Goal: Complete application form

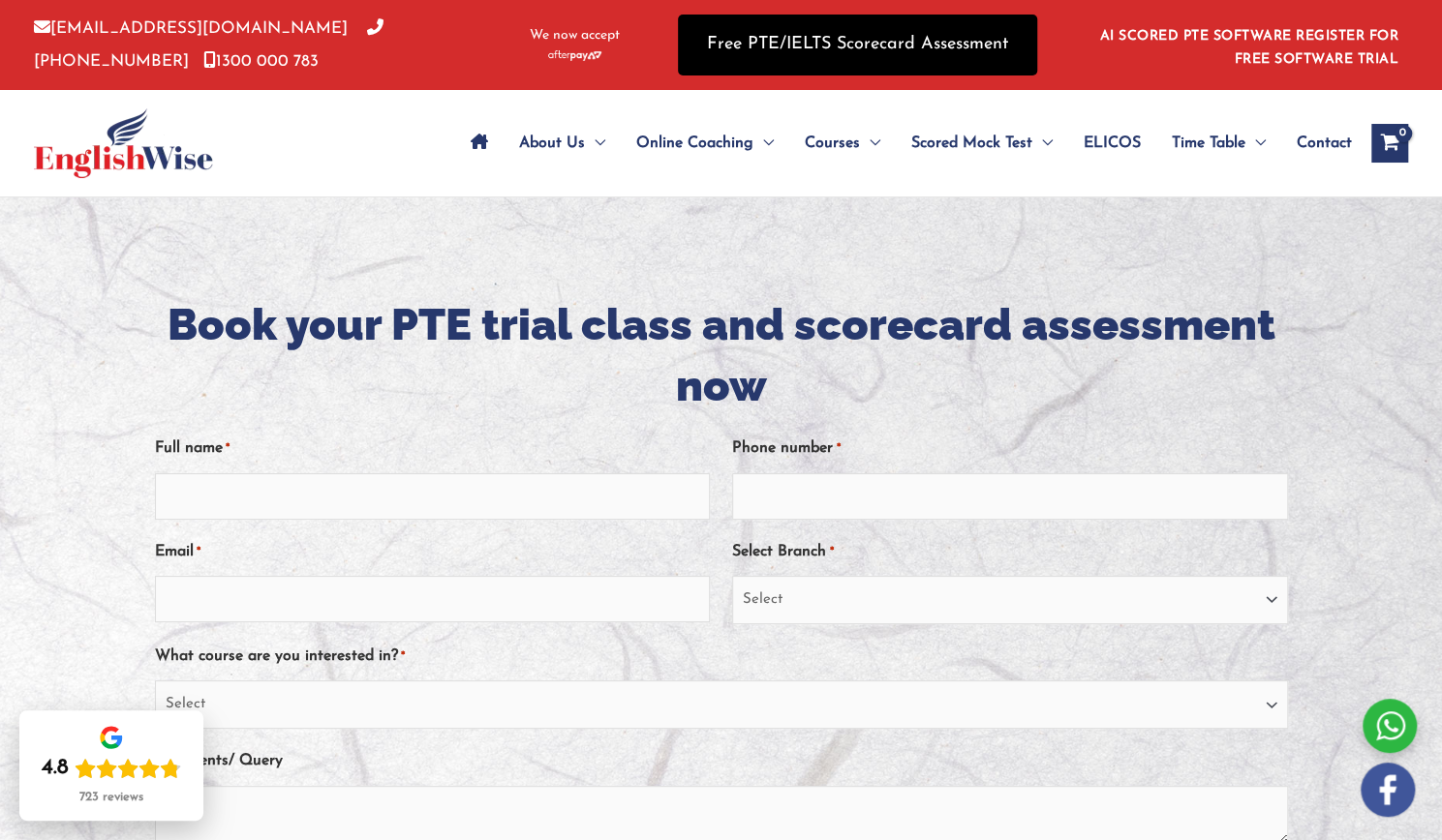
drag, startPoint x: 789, startPoint y: 41, endPoint x: 789, endPoint y: 52, distance: 11.0
click at [789, 41] on link "Free PTE/IELTS Scorecard Assessment" at bounding box center [857, 45] width 359 height 61
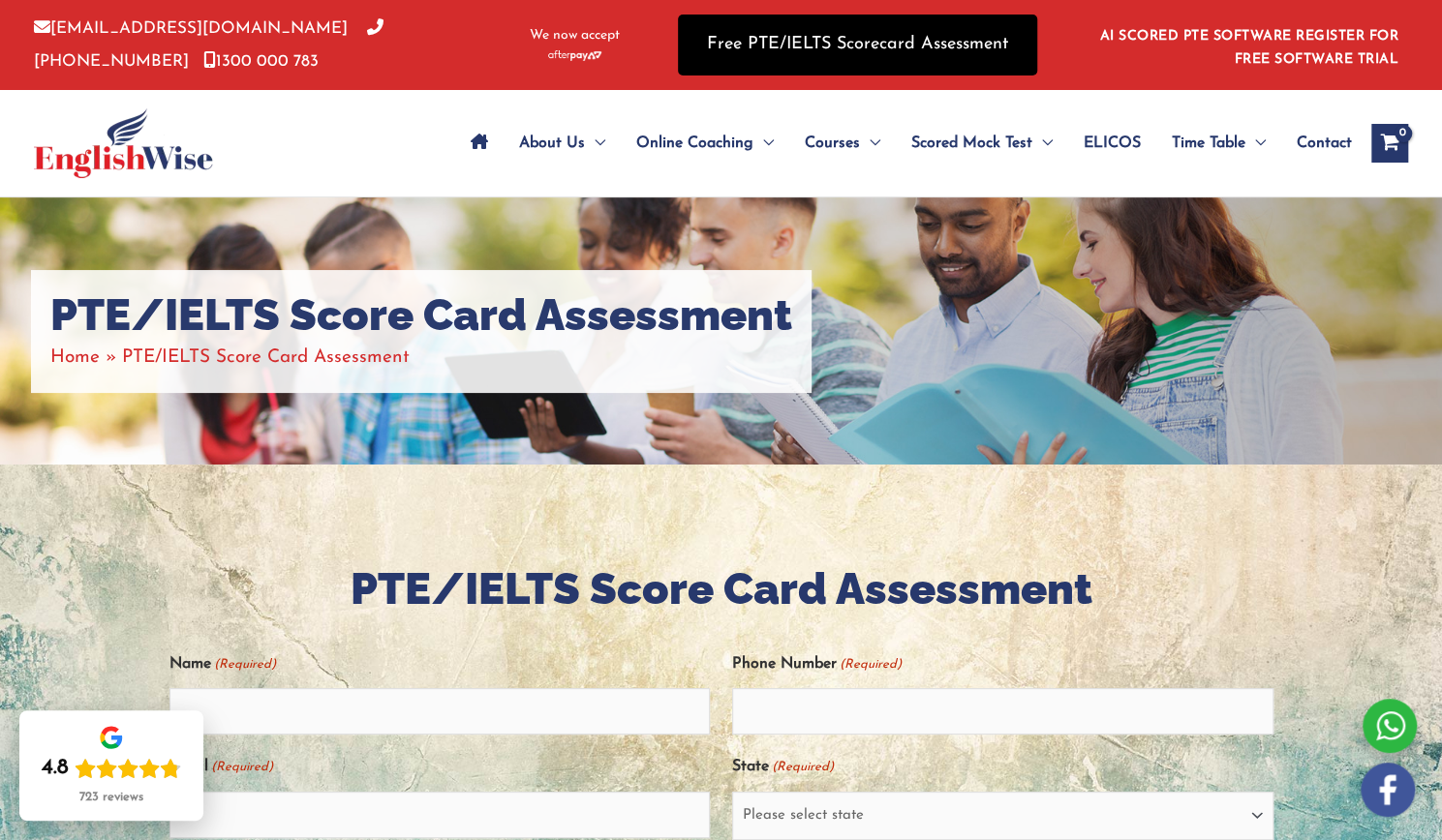
click at [788, 43] on link "Free PTE/IELTS Scorecard Assessment" at bounding box center [857, 45] width 359 height 61
click at [803, 47] on link "Free PTE/IELTS Scorecard Assessment" at bounding box center [857, 45] width 359 height 61
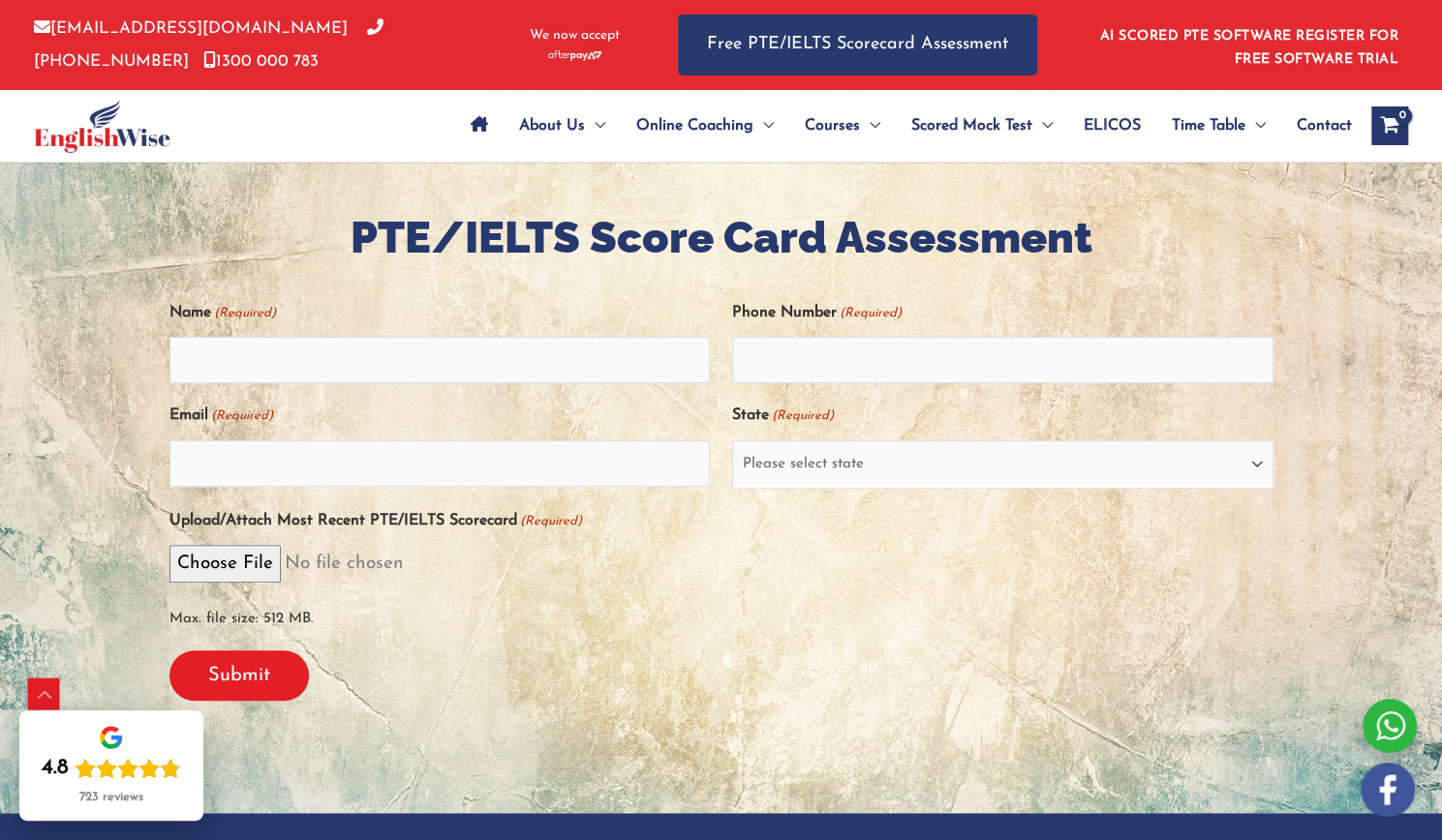
scroll to position [355, 0]
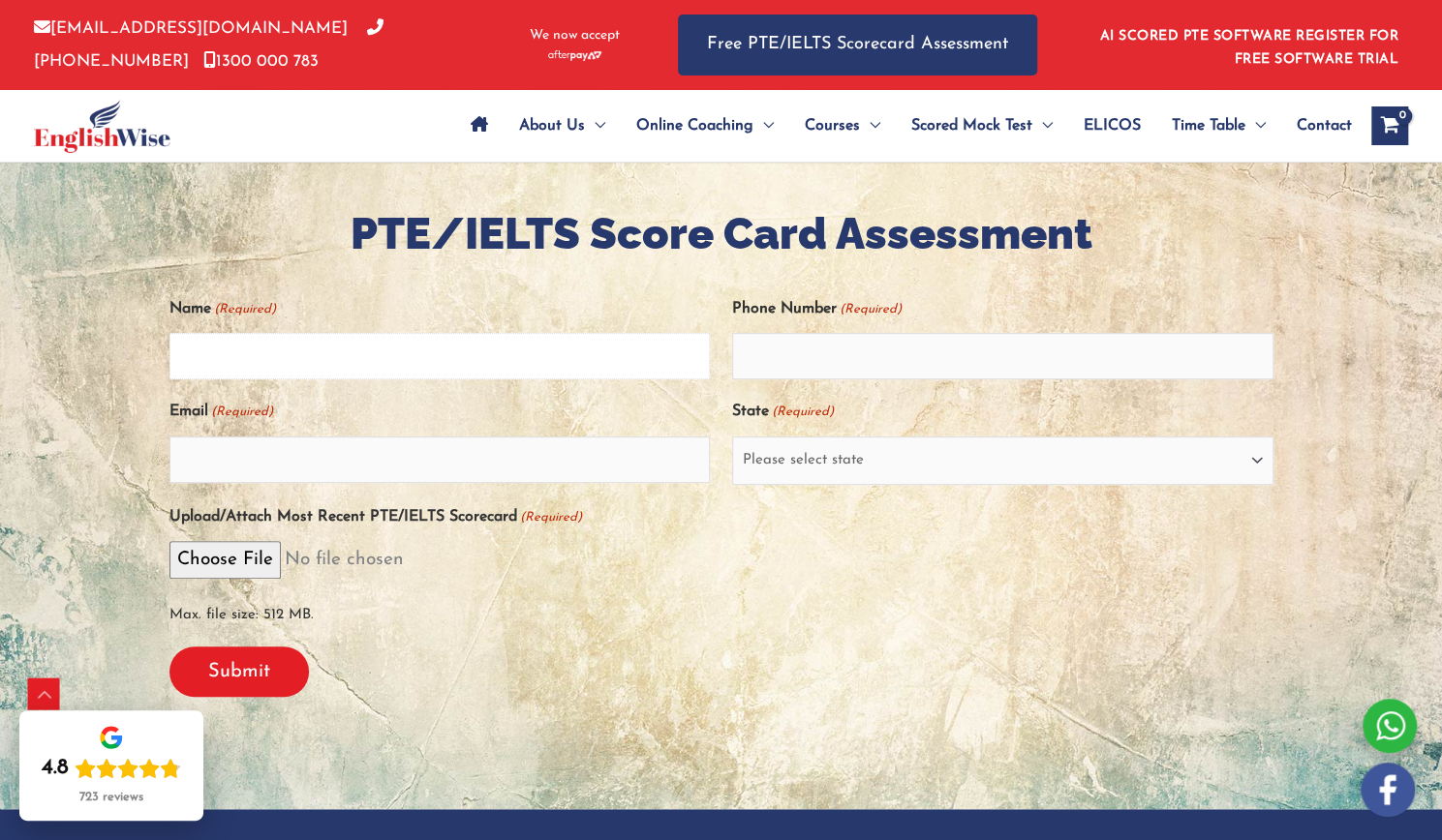
click at [219, 347] on input "Name (Required)" at bounding box center [440, 357] width 542 height 47
type input "ifeanyi camillus"
click at [211, 462] on input "Email (Required)" at bounding box center [440, 460] width 542 height 47
type input "okohifeanyi272@gmail.com"
click at [796, 360] on input "Phone Number (Required)" at bounding box center [1002, 357] width 542 height 47
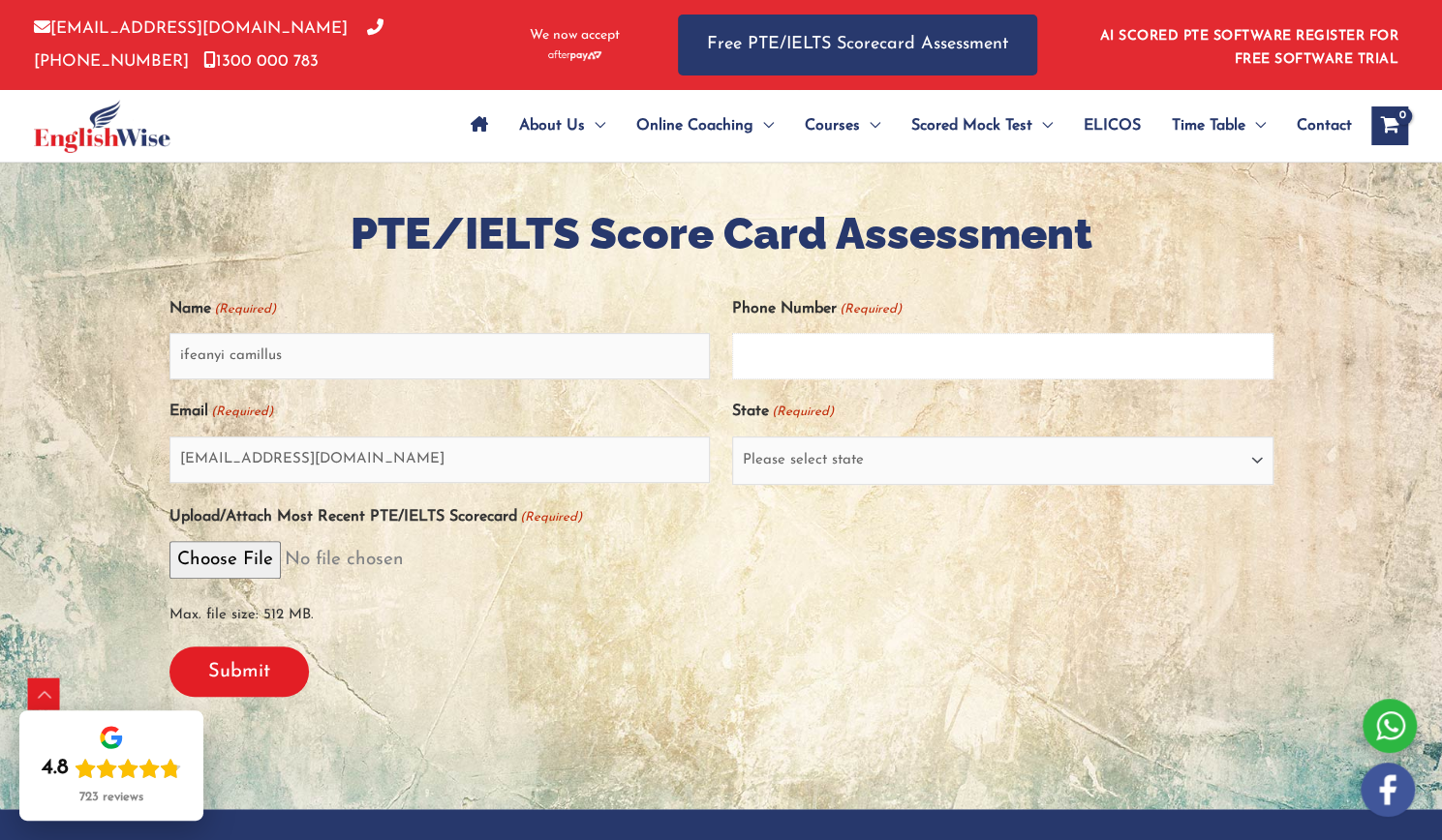
click at [796, 360] on input "Phone Number (Required)" at bounding box center [1002, 357] width 542 height 47
type input "0420846608"
click at [801, 457] on select "Please select state New South Wales (NSW) Victoria (VIC) Queensland (QLD) South…" at bounding box center [1002, 461] width 542 height 49
select select "New South Wales (NSW)"
click at [732, 437] on select "Please select state New South Wales (NSW) Victoria (VIC) Queensland (QLD) South…" at bounding box center [1002, 461] width 542 height 49
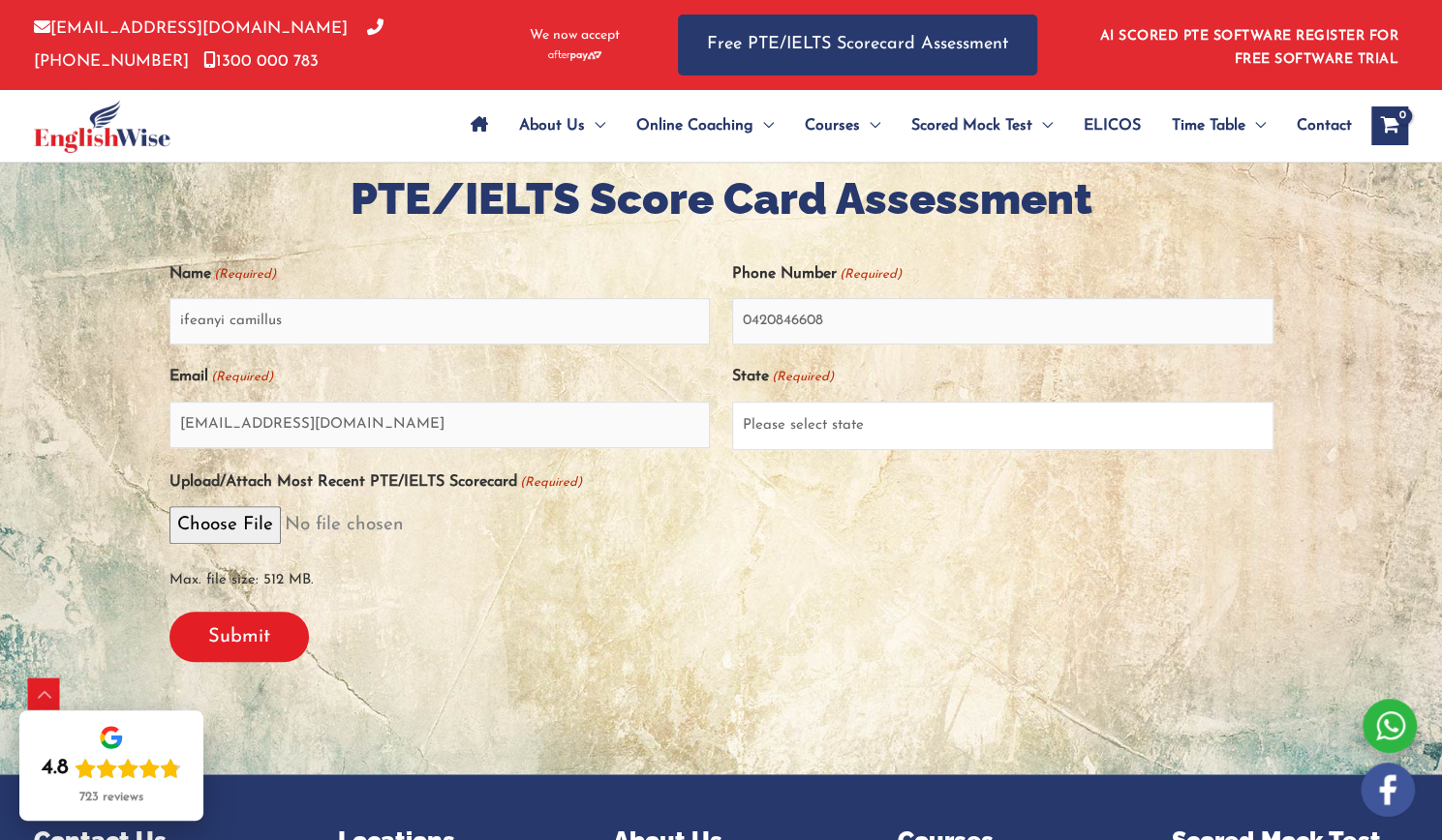
scroll to position [386, 0]
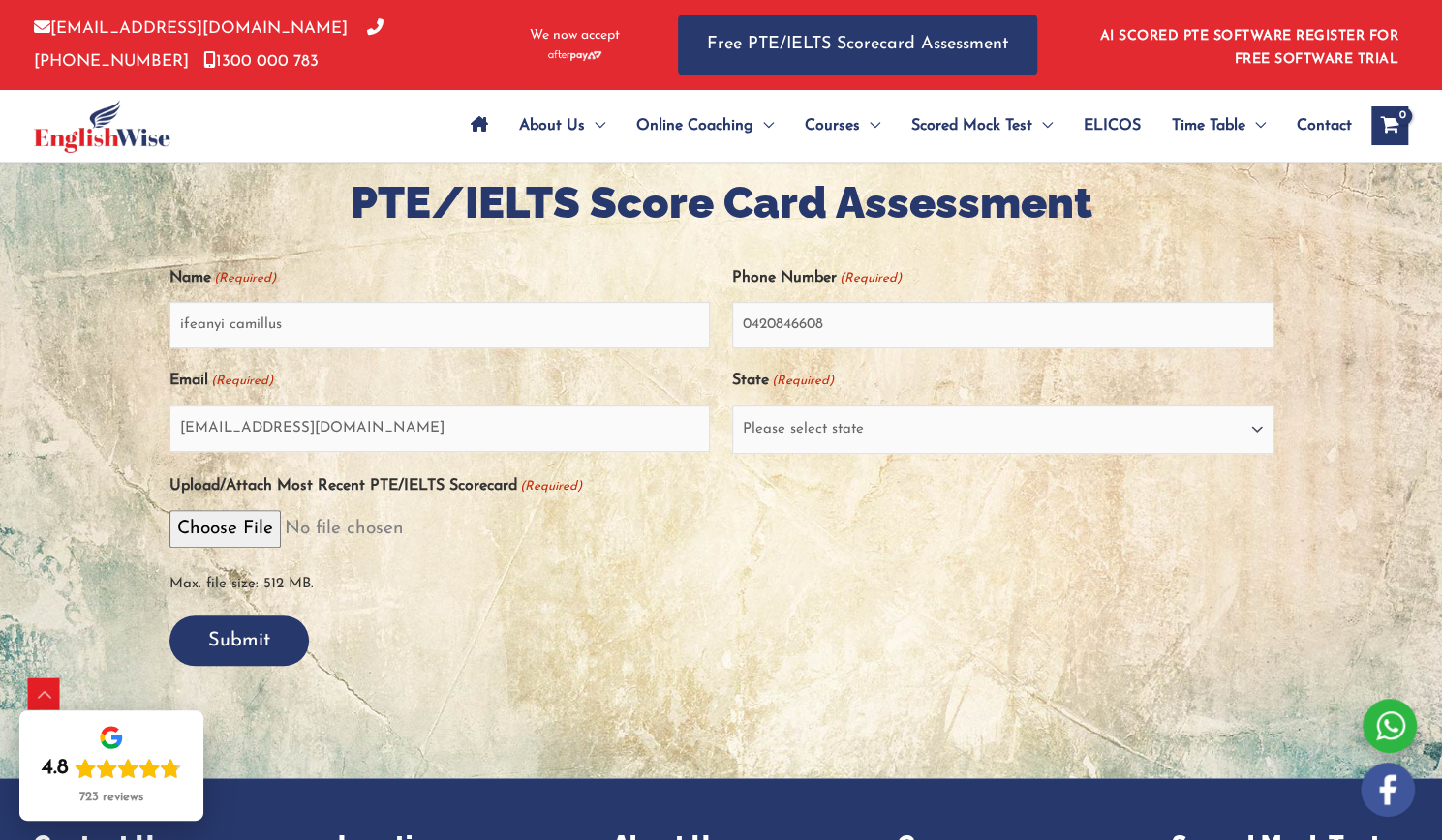
click at [252, 648] on input "Submit" at bounding box center [238, 641] width 139 height 51
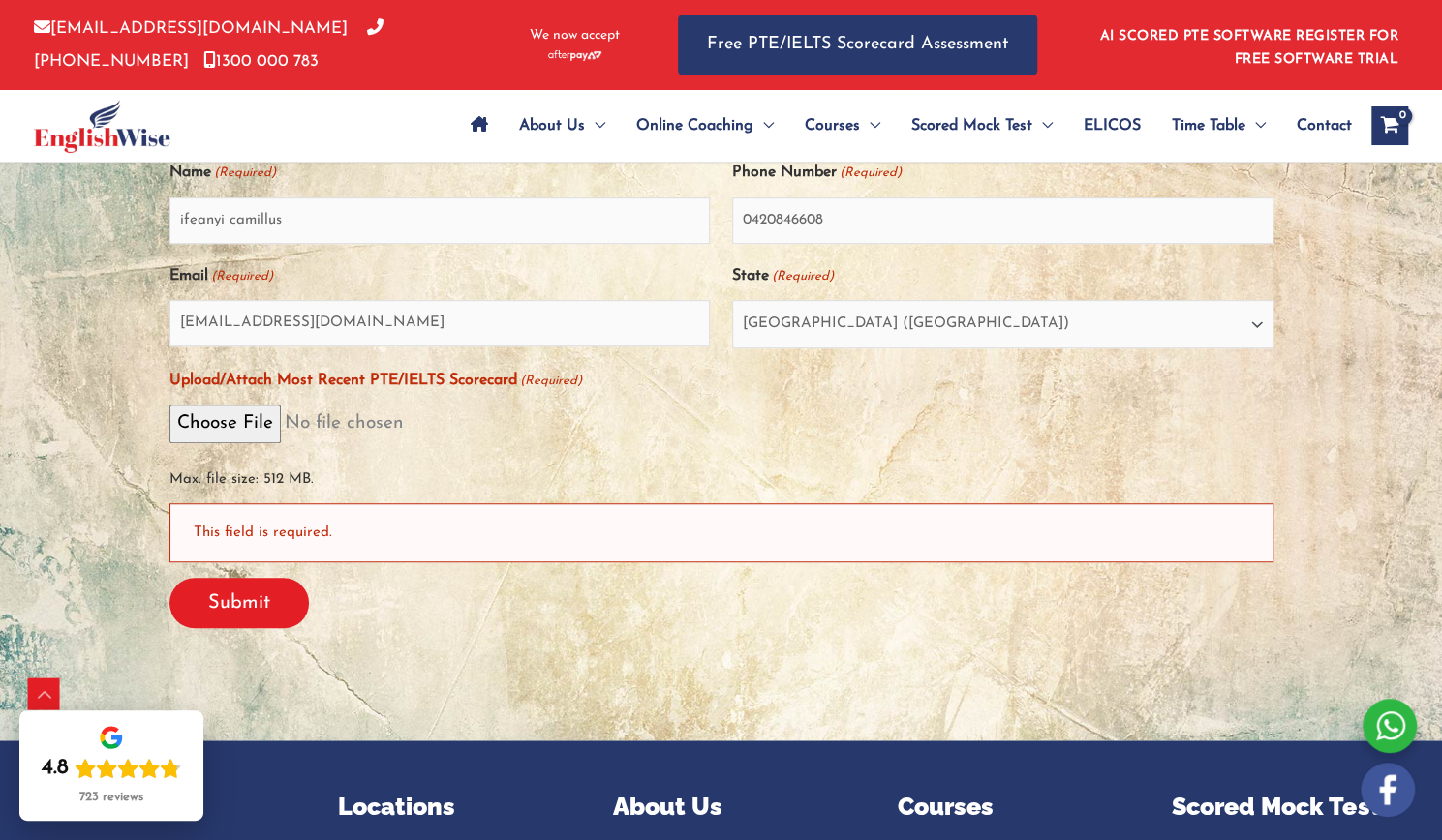
scroll to position [558, 0]
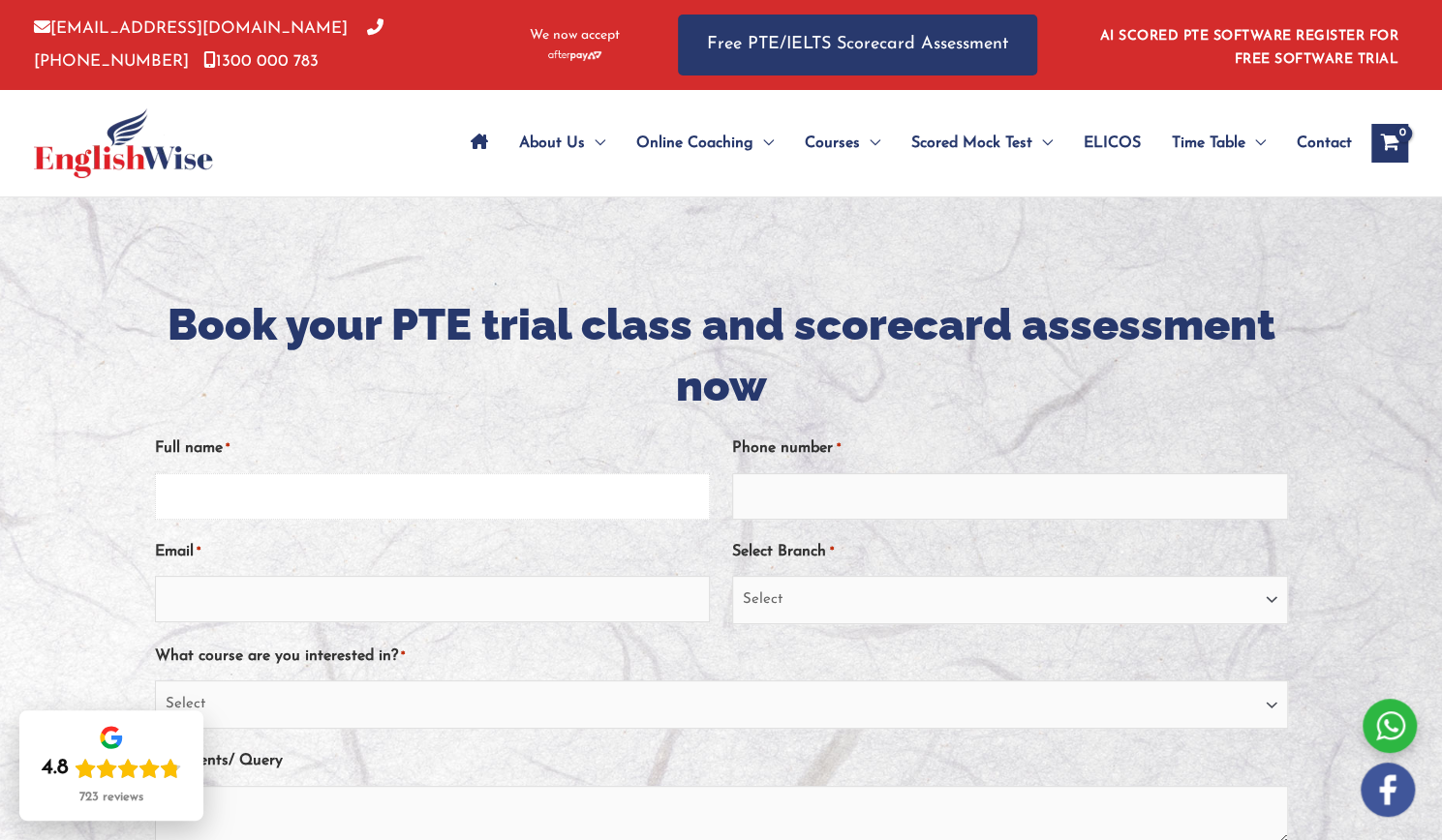
click at [211, 504] on input "Full name *" at bounding box center [432, 497] width 555 height 47
type input "ifeanyi [PERSON_NAME]"
click at [197, 596] on input "Email *" at bounding box center [432, 599] width 555 height 47
type input "[EMAIL_ADDRESS][DOMAIN_NAME]"
